Goal: Task Accomplishment & Management: Complete application form

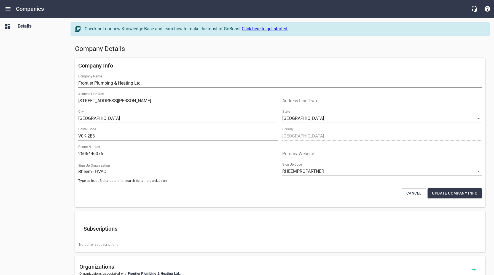
select select "[GEOGRAPHIC_DATA]"
select select "62"
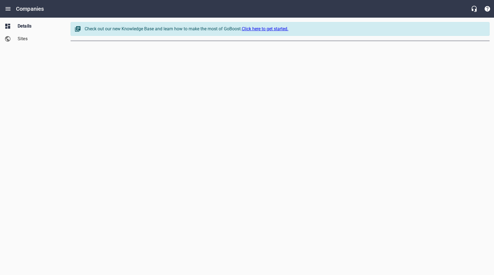
select select "[US_STATE]"
select select "48"
